Goal: Complete application form: Complete application form

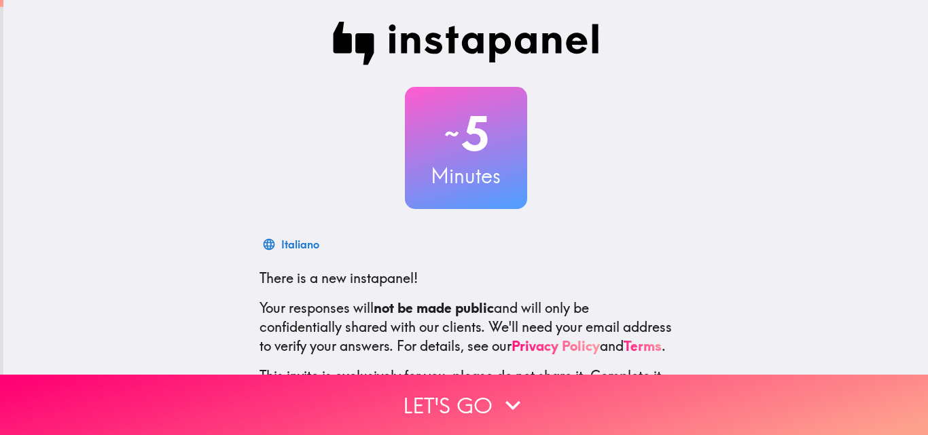
scroll to position [130, 0]
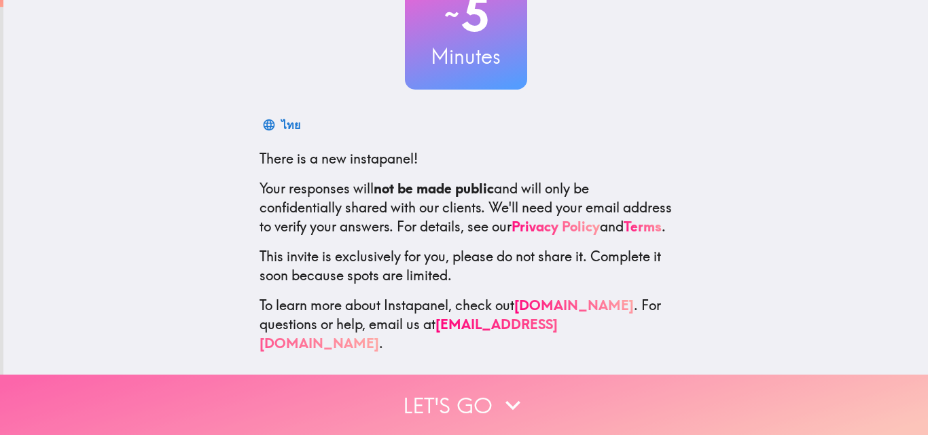
click at [439, 394] on button "Let's go" at bounding box center [464, 405] width 928 height 60
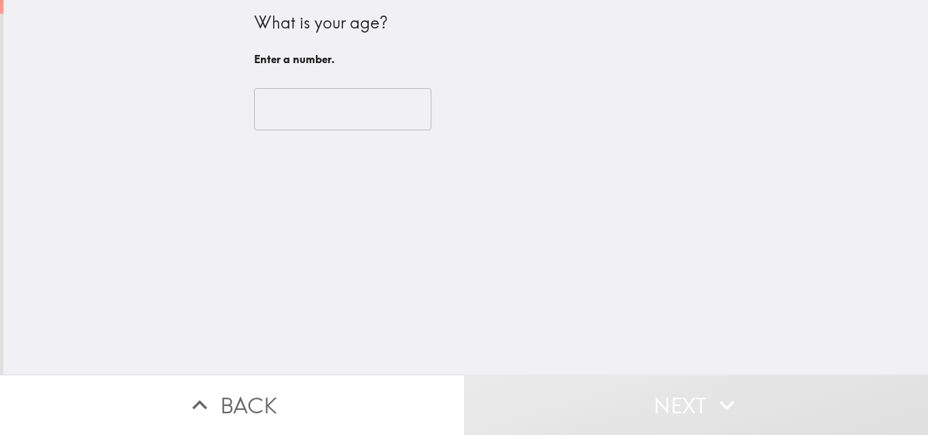
scroll to position [0, 0]
click at [319, 112] on input "number" at bounding box center [342, 109] width 177 height 42
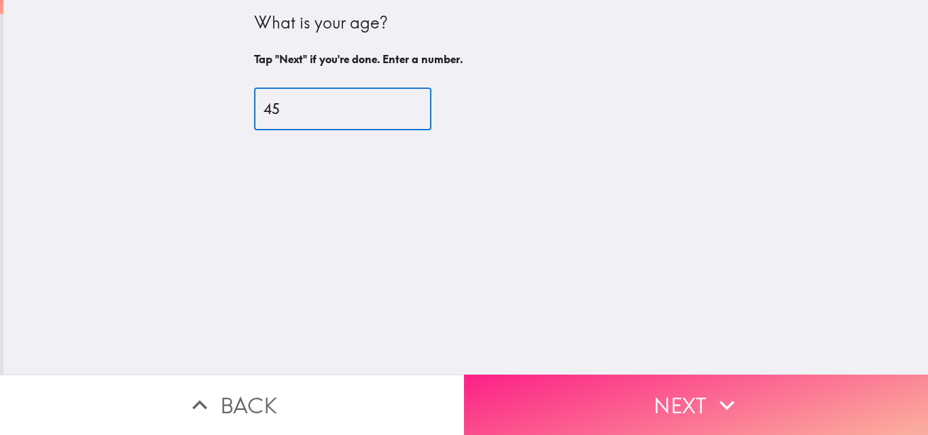
type input "45"
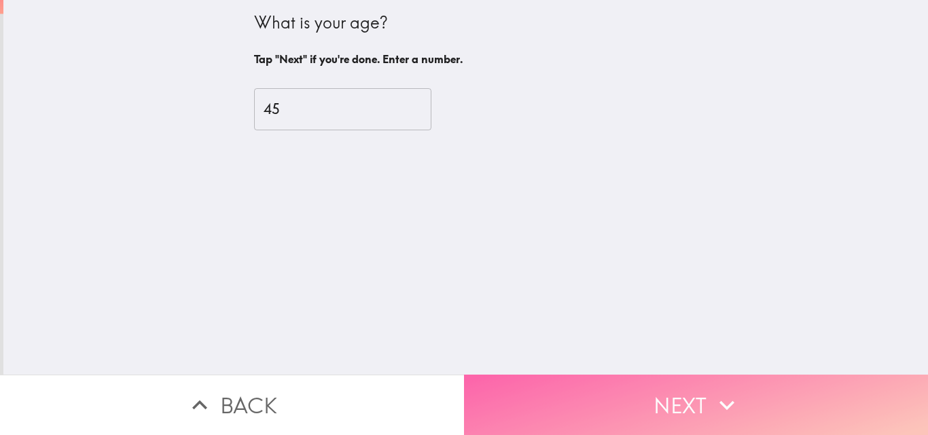
click at [600, 377] on button "Next" at bounding box center [696, 405] width 464 height 60
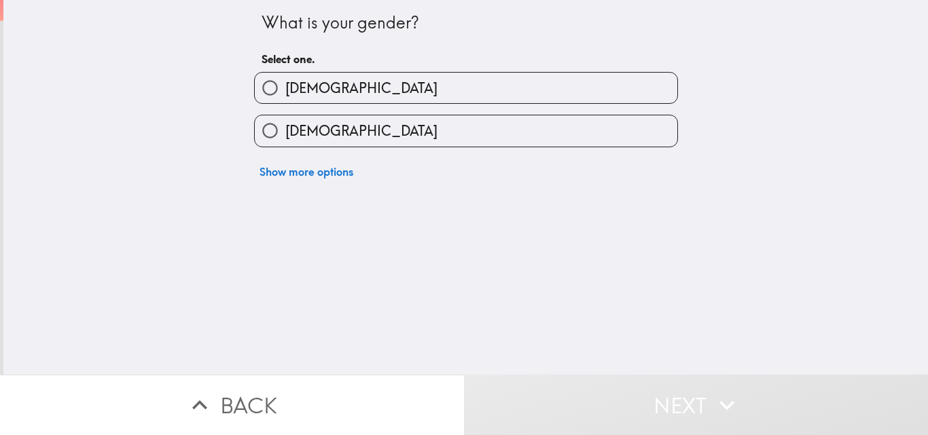
click at [337, 88] on label "[DEMOGRAPHIC_DATA]" at bounding box center [466, 88] width 423 height 31
click at [285, 88] on input "[DEMOGRAPHIC_DATA]" at bounding box center [270, 88] width 31 height 31
radio input "true"
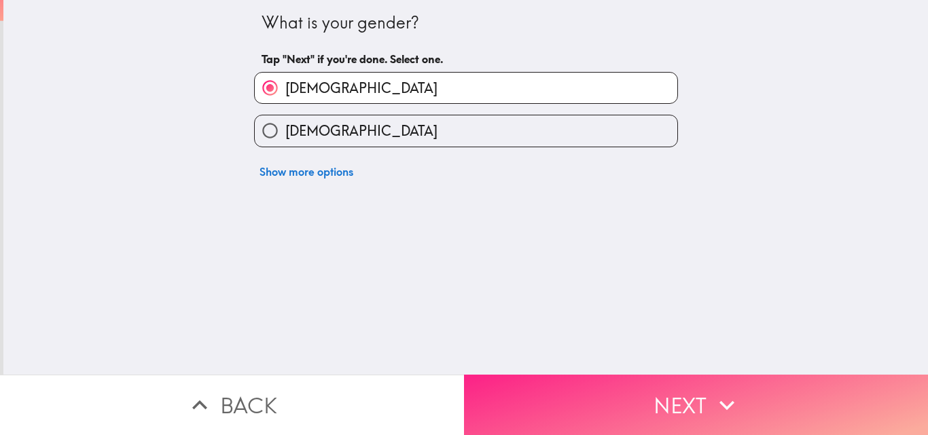
click at [641, 399] on button "Next" at bounding box center [696, 405] width 464 height 60
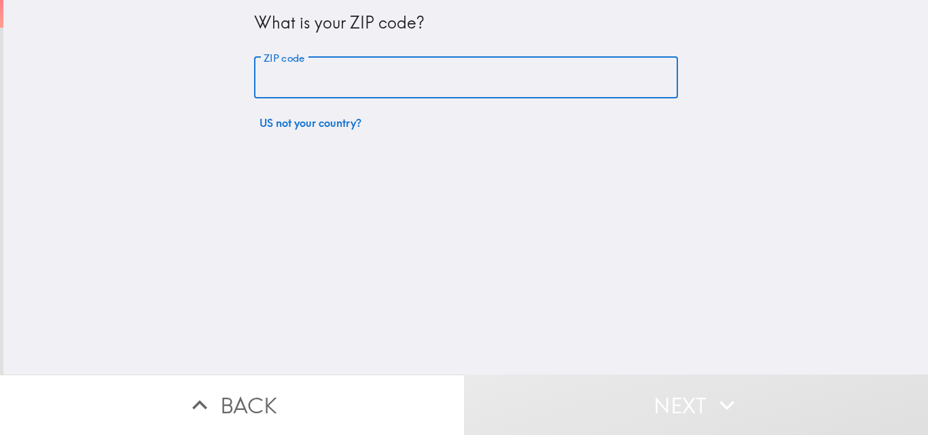
click at [357, 77] on input "ZIP code" at bounding box center [466, 78] width 424 height 42
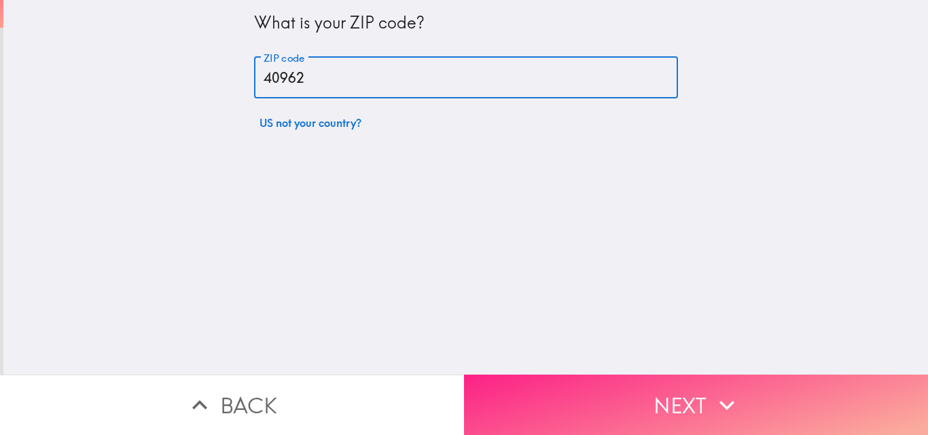
type input "40962"
click at [555, 382] on button "Next" at bounding box center [696, 405] width 464 height 60
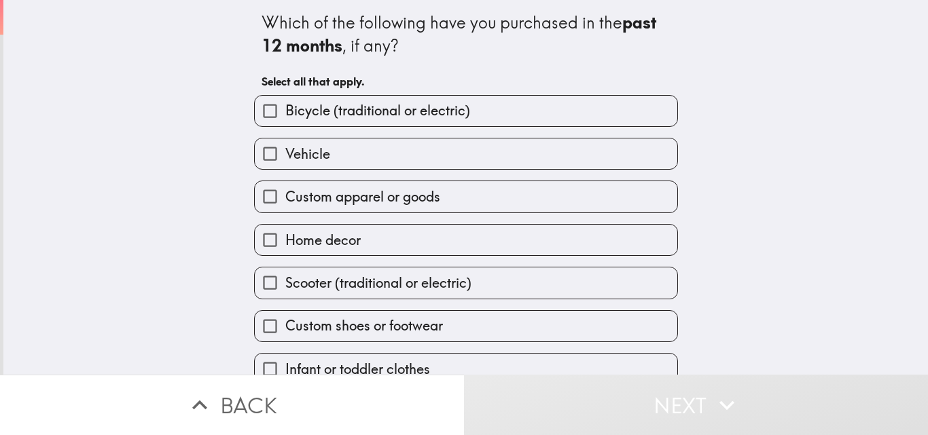
click at [355, 145] on label "Vehicle" at bounding box center [466, 154] width 423 height 31
click at [285, 145] on input "Vehicle" at bounding box center [270, 154] width 31 height 31
checkbox input "true"
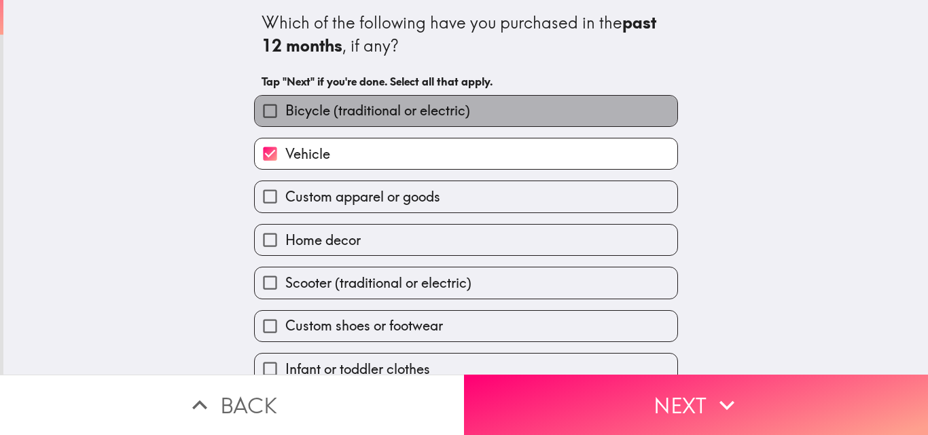
click at [335, 109] on span "Bicycle (traditional or electric)" at bounding box center [377, 110] width 185 height 19
click at [285, 109] on input "Bicycle (traditional or electric)" at bounding box center [270, 111] width 31 height 31
checkbox input "true"
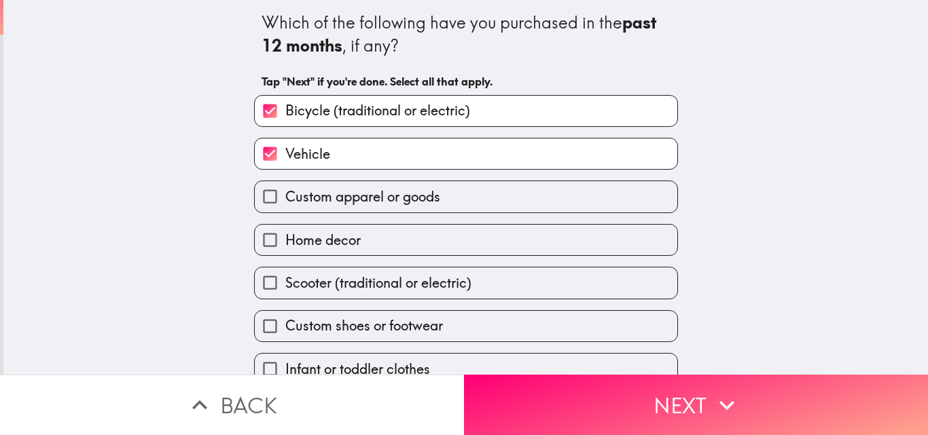
scroll to position [64, 0]
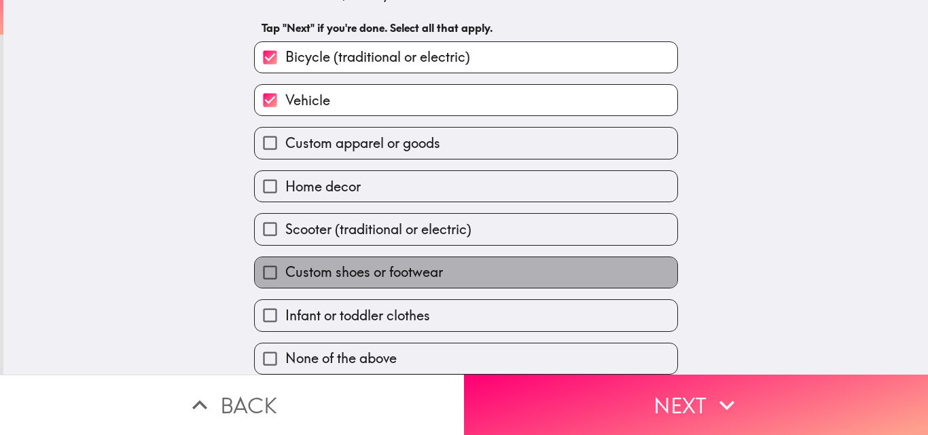
click at [348, 265] on span "Custom shoes or footwear" at bounding box center [364, 272] width 158 height 19
click at [285, 265] on input "Custom shoes or footwear" at bounding box center [270, 272] width 31 height 31
checkbox input "true"
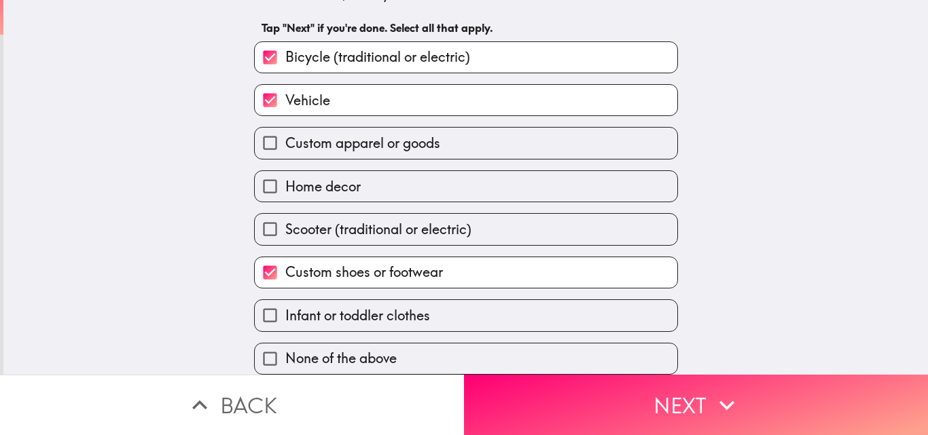
click at [419, 310] on span "Infant or toddler clothes" at bounding box center [357, 315] width 145 height 19
click at [285, 310] on input "Infant or toddler clothes" at bounding box center [270, 315] width 31 height 31
checkbox input "true"
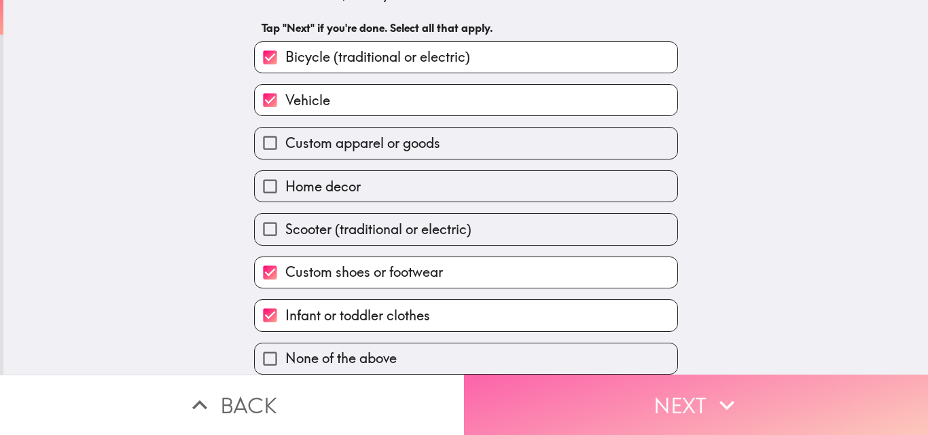
click at [566, 393] on button "Next" at bounding box center [696, 405] width 464 height 60
